Goal: Information Seeking & Learning: Compare options

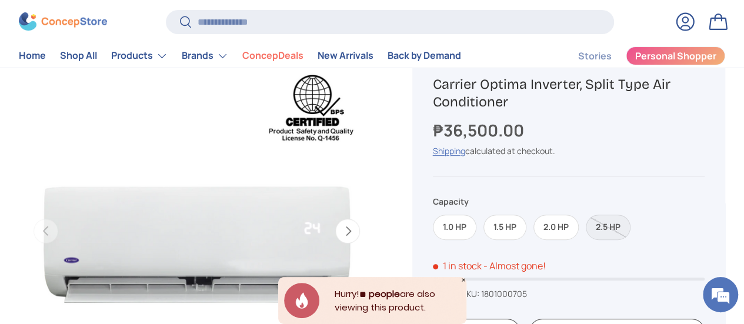
scroll to position [99, 0]
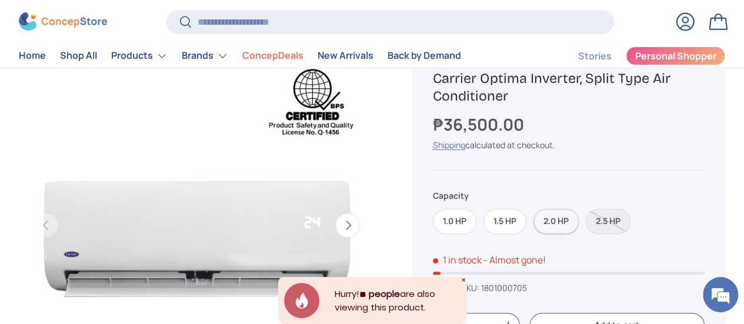
click at [562, 228] on label "2.0 HP" at bounding box center [556, 221] width 45 height 25
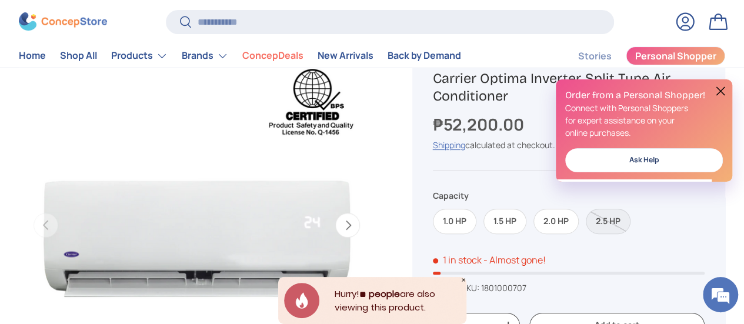
click at [719, 94] on button at bounding box center [721, 91] width 14 height 14
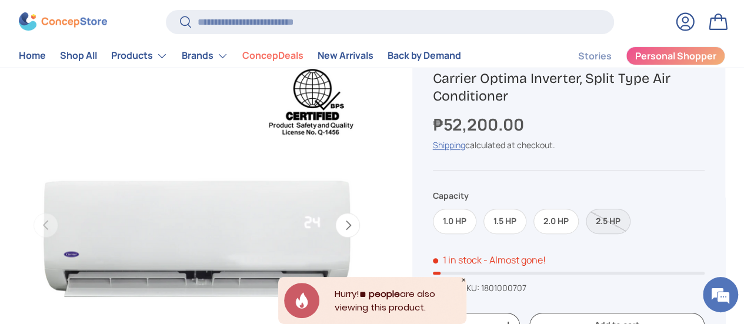
click at [612, 219] on label "2.5 HP" at bounding box center [608, 221] width 45 height 25
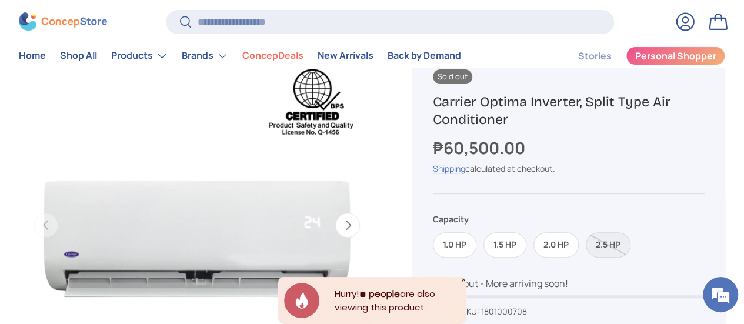
click at [465, 279] on icon "Close" at bounding box center [464, 280] width 6 height 6
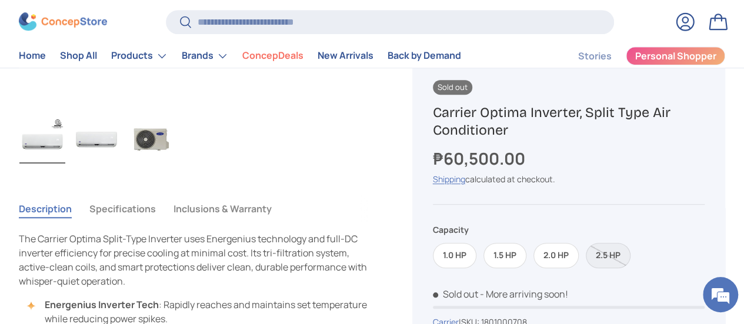
scroll to position [334, 0]
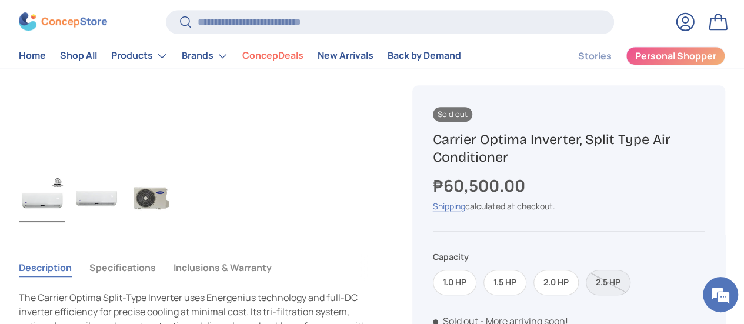
click at [119, 175] on img "Gallery Viewer" at bounding box center [97, 198] width 46 height 47
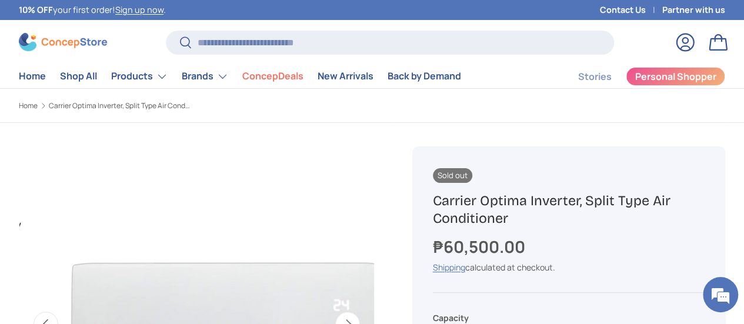
scroll to position [118, 0]
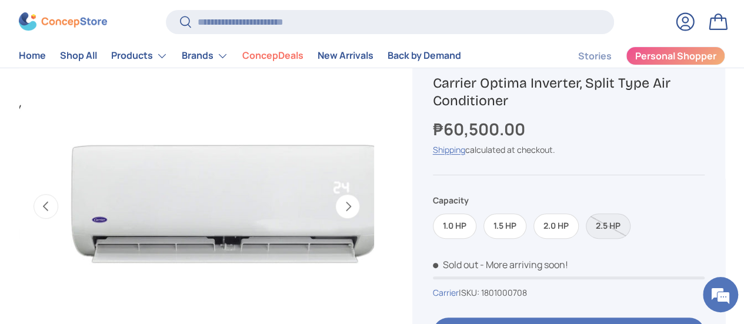
click at [344, 202] on button "Next" at bounding box center [347, 206] width 25 height 25
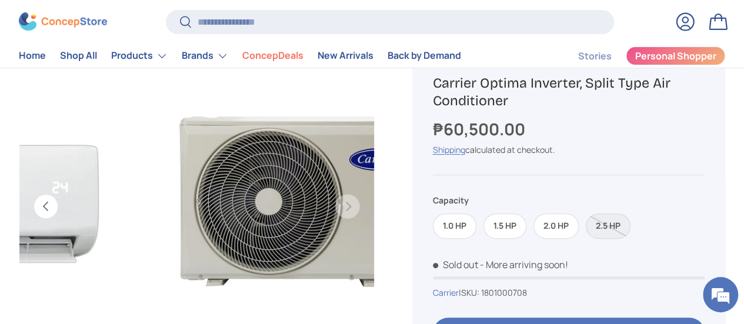
scroll to position [0, 665]
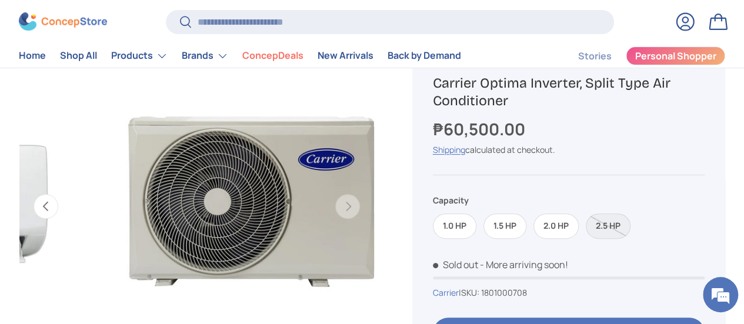
click at [58, 201] on button "Previous" at bounding box center [46, 206] width 25 height 25
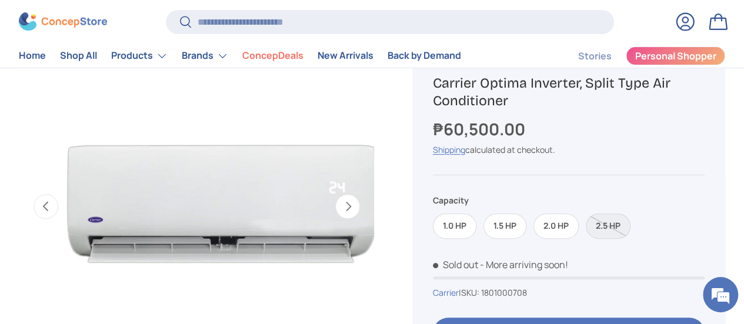
scroll to position [0, 332]
click at [625, 234] on label "2.5 HP" at bounding box center [608, 226] width 45 height 25
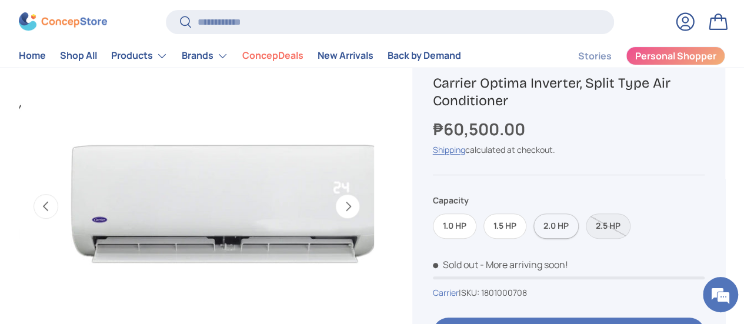
click at [572, 237] on label "2.0 HP" at bounding box center [556, 226] width 45 height 25
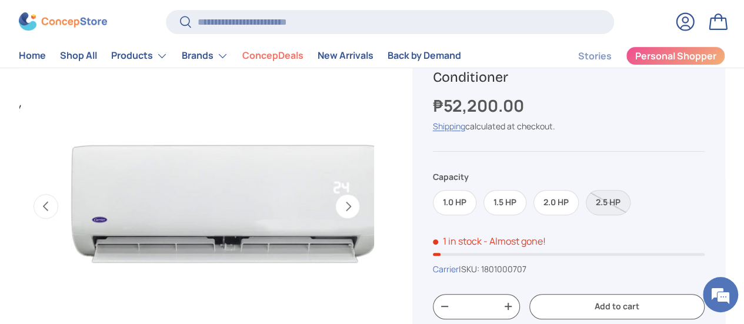
click at [589, 203] on div "1.0 HP 1.5 HP 2.0 HP 2.5 HP" at bounding box center [569, 199] width 272 height 32
click at [612, 209] on label "2.5 HP" at bounding box center [608, 202] width 45 height 25
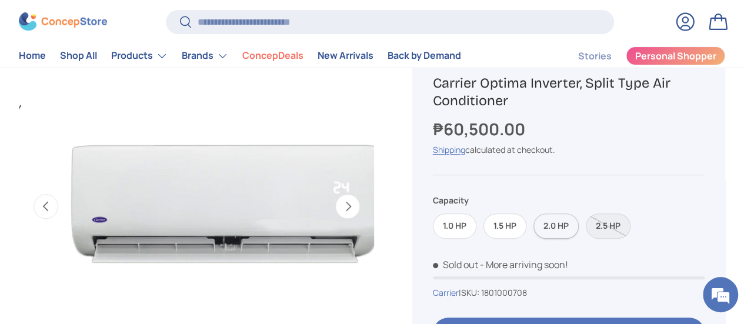
click at [567, 232] on label "2.0 HP" at bounding box center [556, 226] width 45 height 25
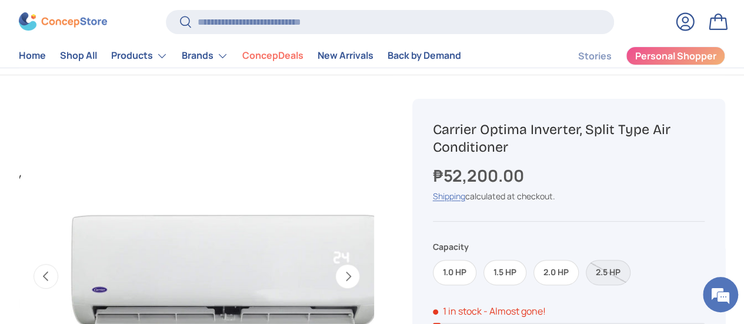
scroll to position [59, 0]
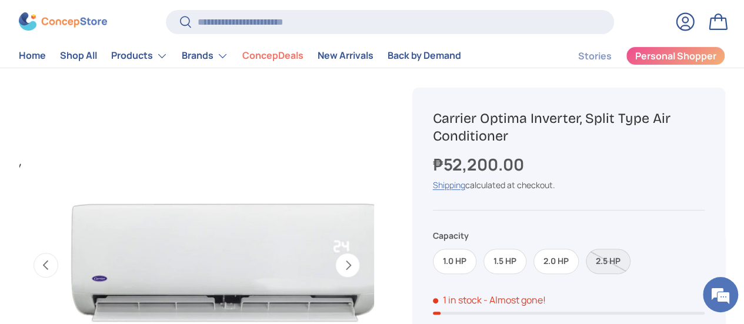
click at [618, 256] on label "2.5 HP" at bounding box center [608, 261] width 45 height 25
